Goal: Task Accomplishment & Management: Manage account settings

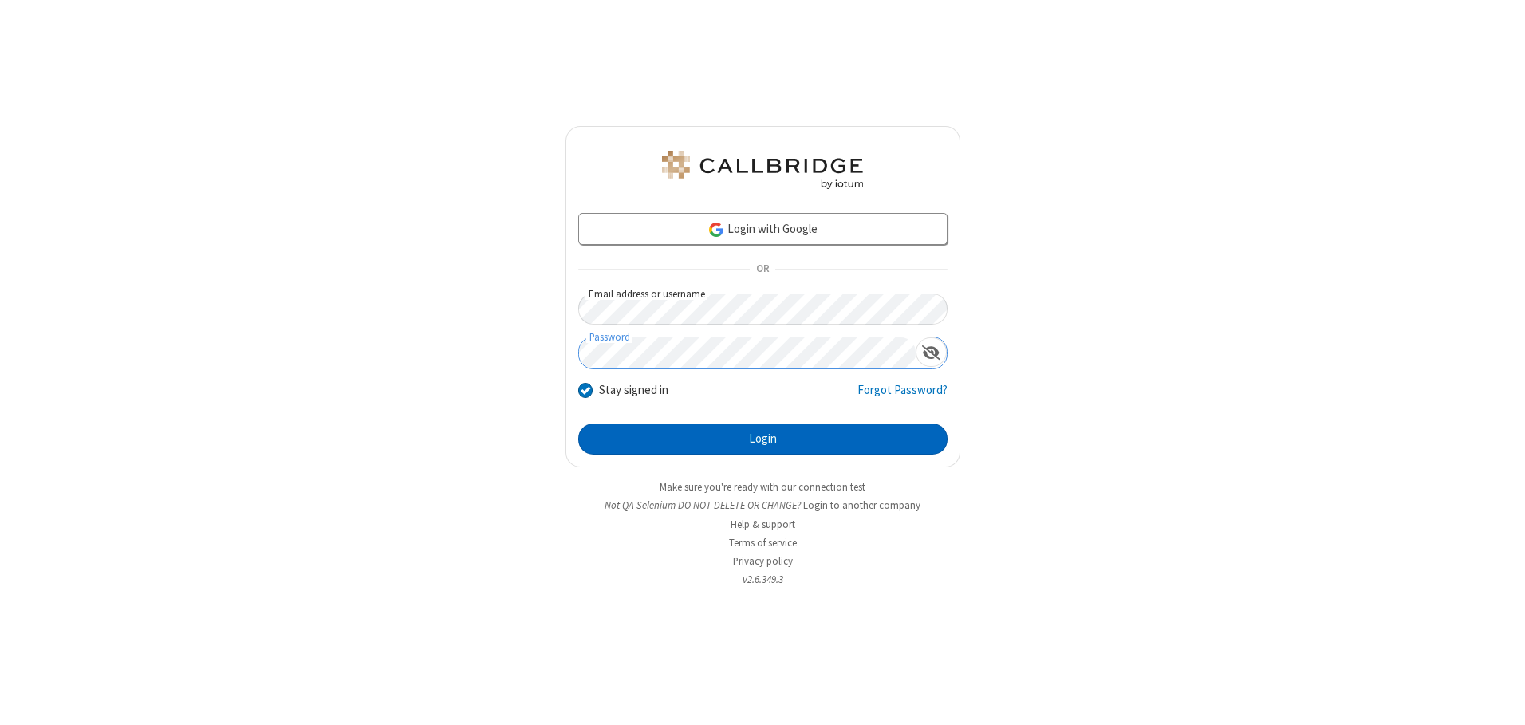
click at [763, 439] on button "Login" at bounding box center [762, 440] width 369 height 32
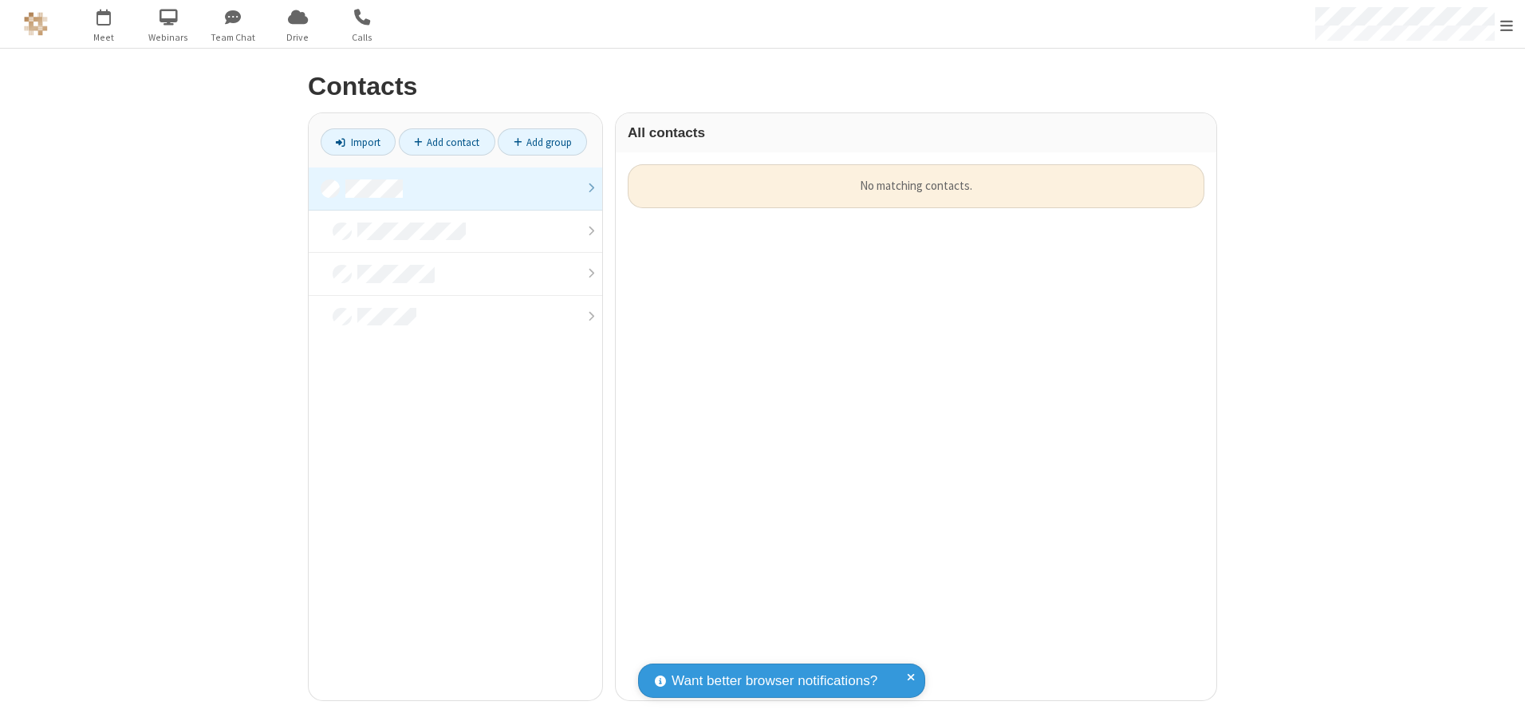
scroll to position [536, 589]
click at [456, 188] on link at bounding box center [456, 189] width 294 height 43
click at [447, 142] on link "Add contact" at bounding box center [447, 141] width 97 height 27
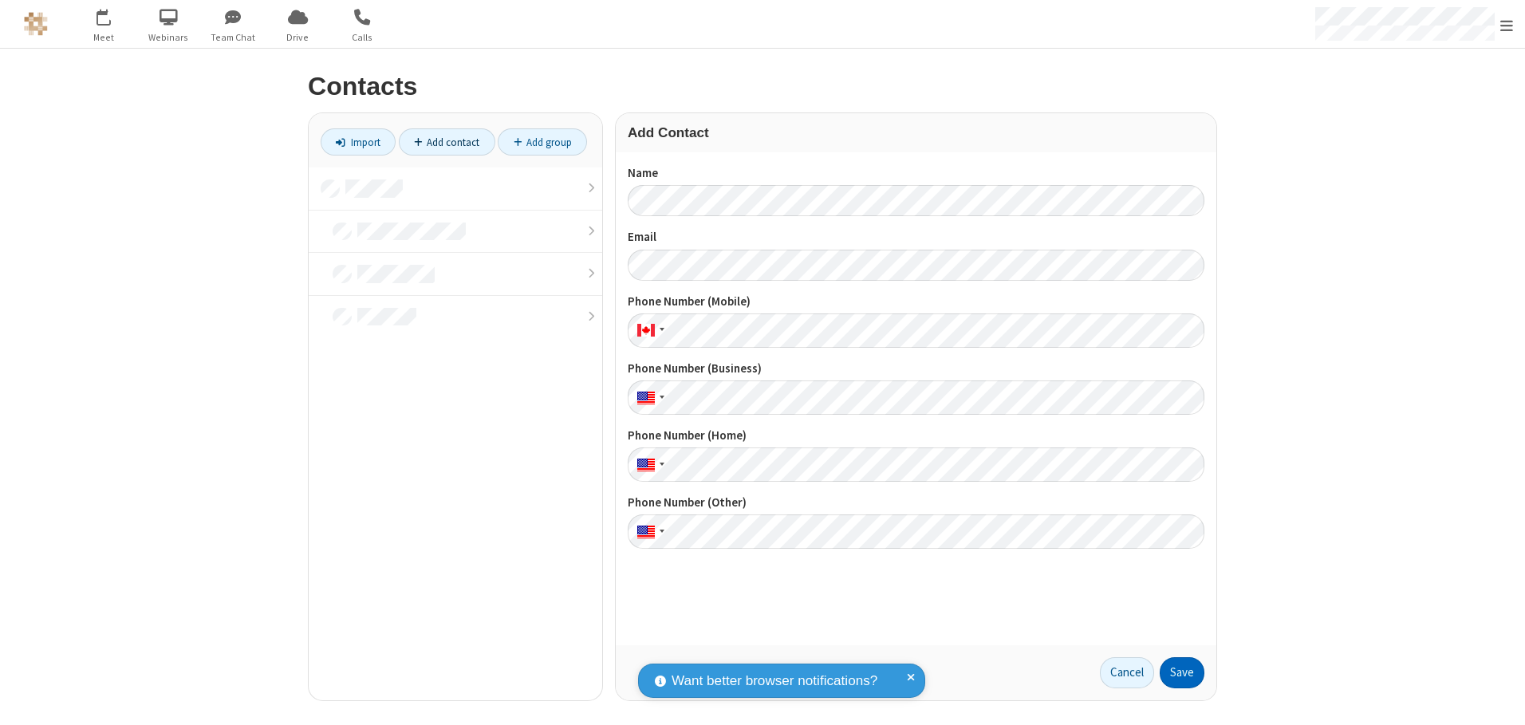
click at [1182, 673] on button "Save" at bounding box center [1182, 673] width 45 height 32
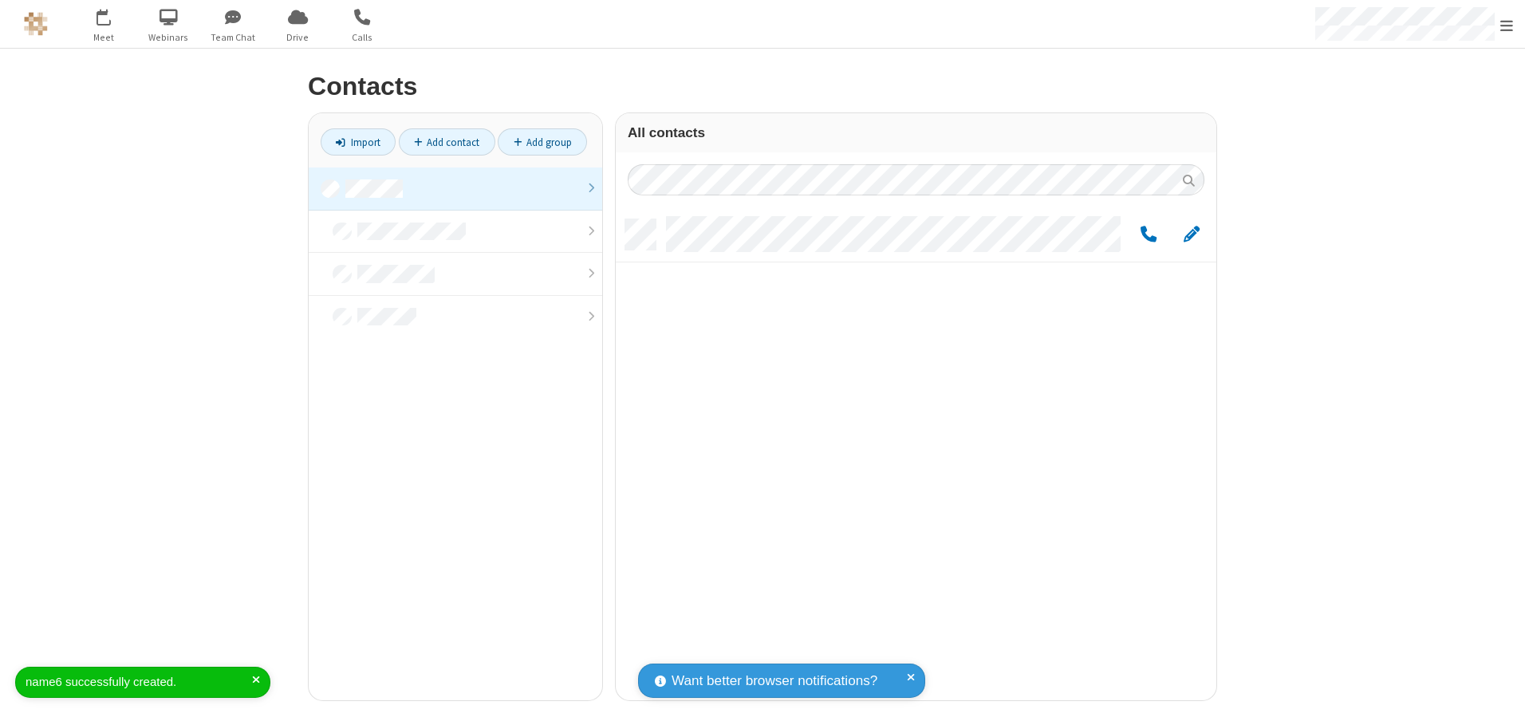
scroll to position [481, 589]
